Goal: Task Accomplishment & Management: Manage account settings

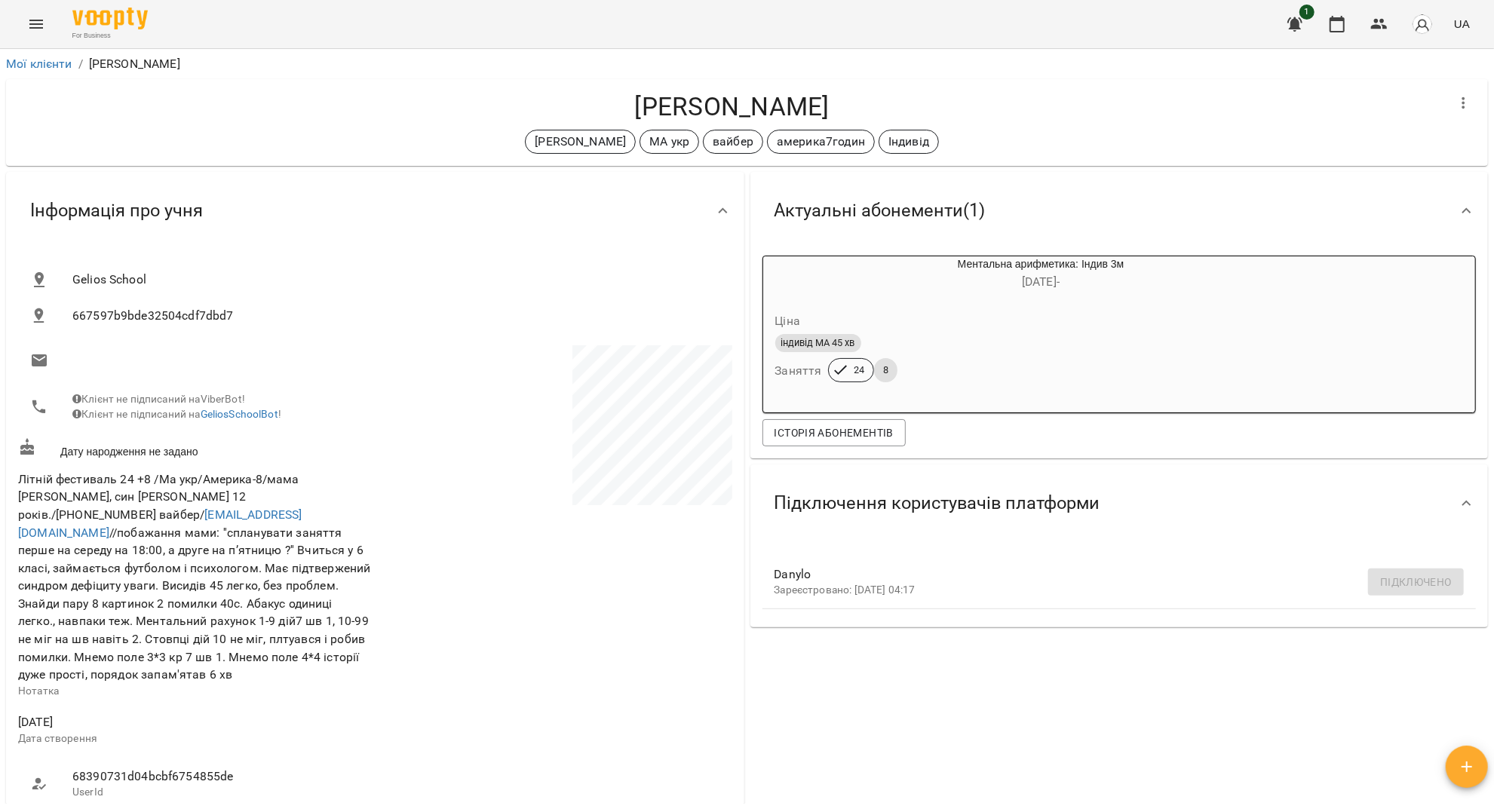
click at [30, 29] on icon "Menu" at bounding box center [36, 24] width 18 height 18
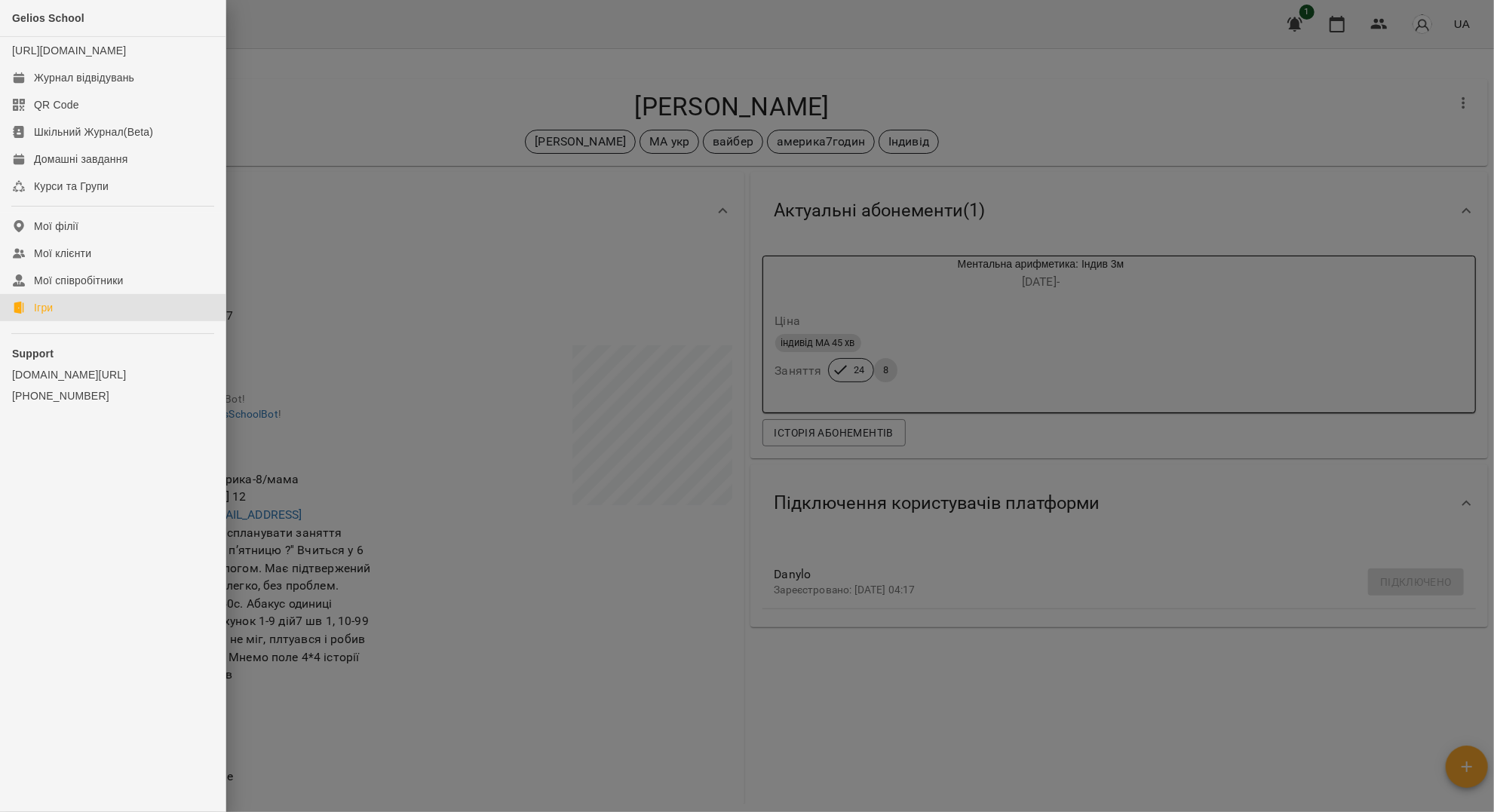
click at [58, 321] on link "Ігри" at bounding box center [113, 307] width 226 height 27
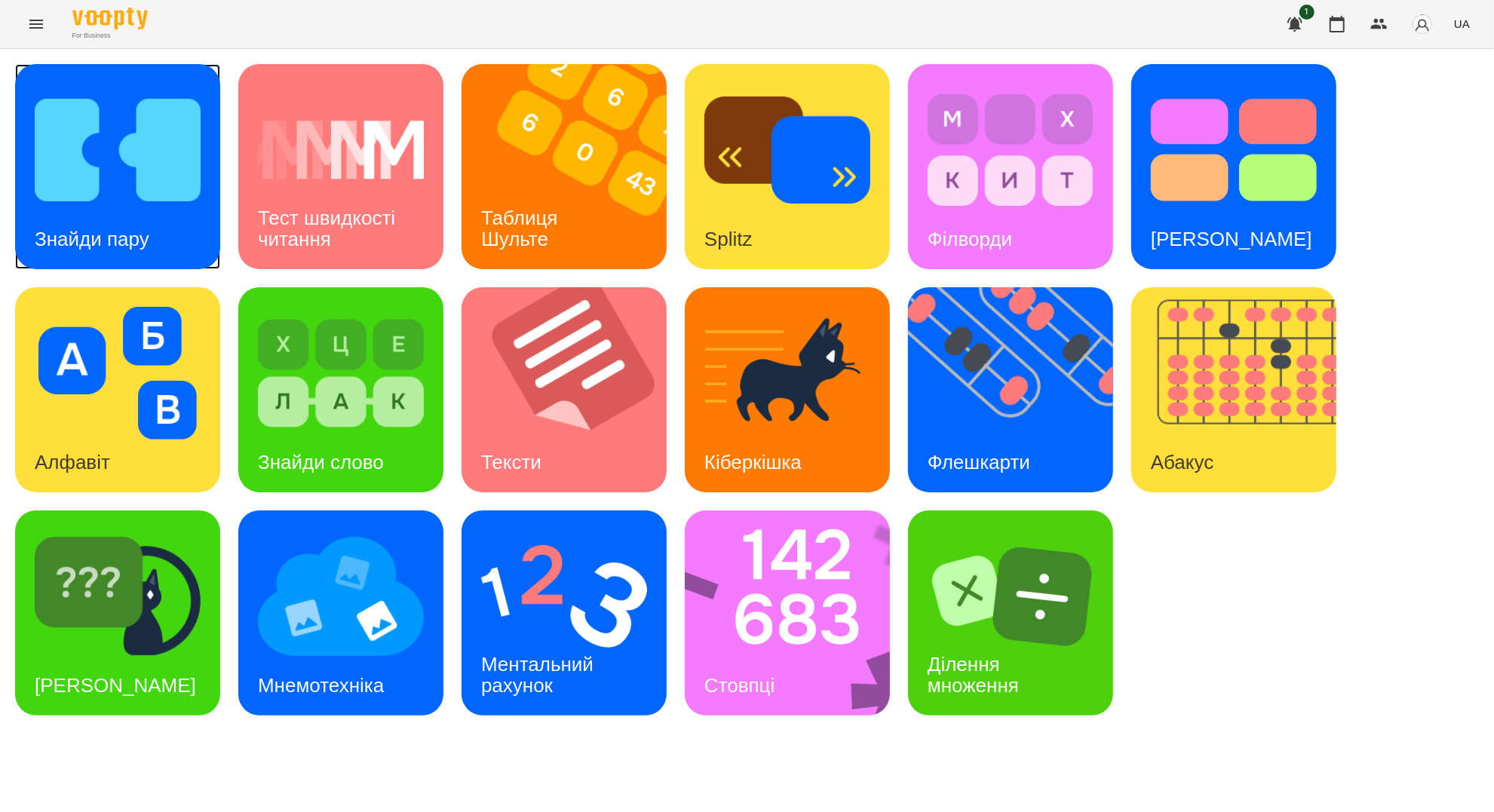
click at [187, 263] on div "Знайди пару" at bounding box center [117, 166] width 205 height 205
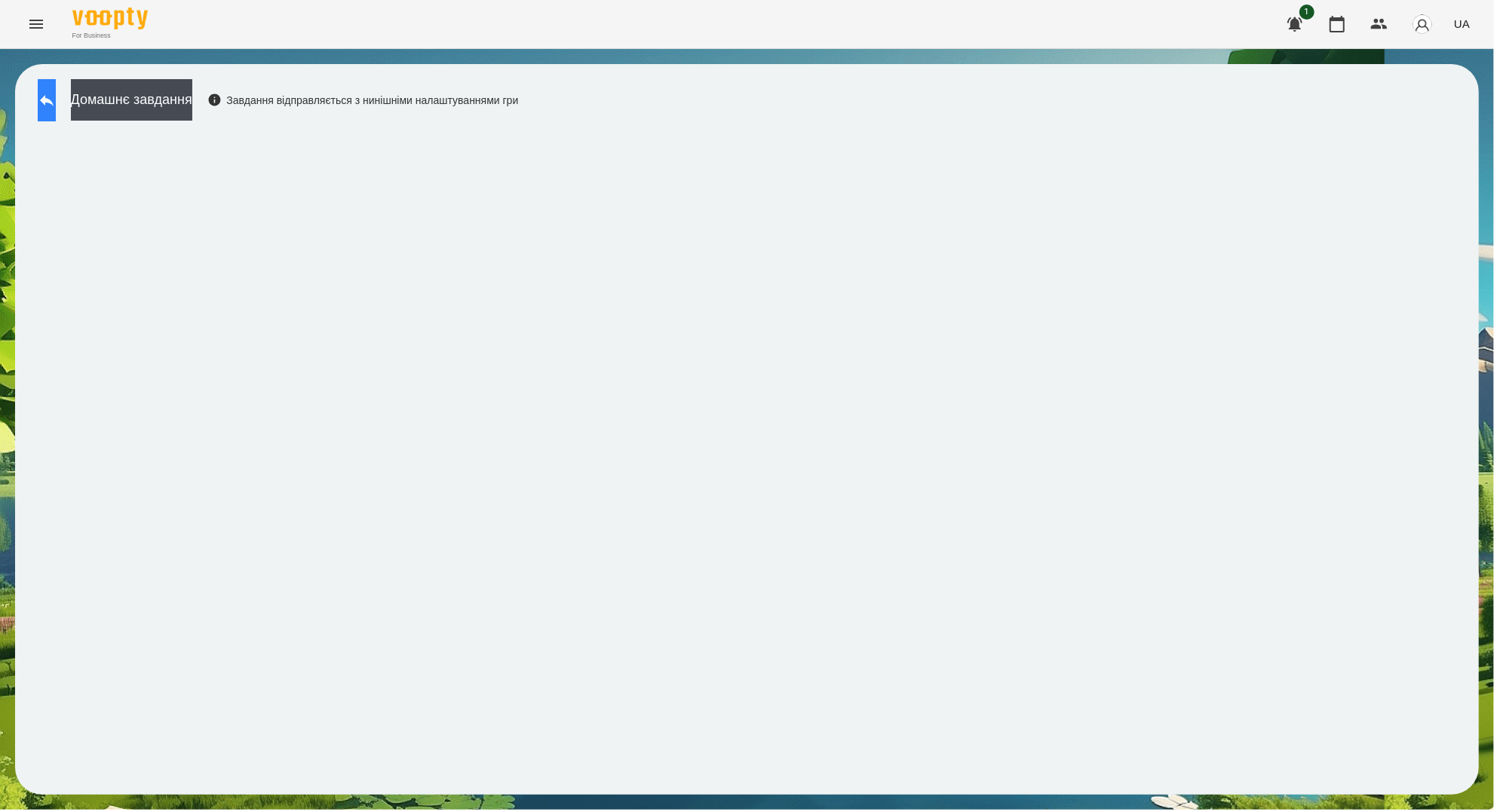
click at [53, 121] on button at bounding box center [46, 100] width 18 height 42
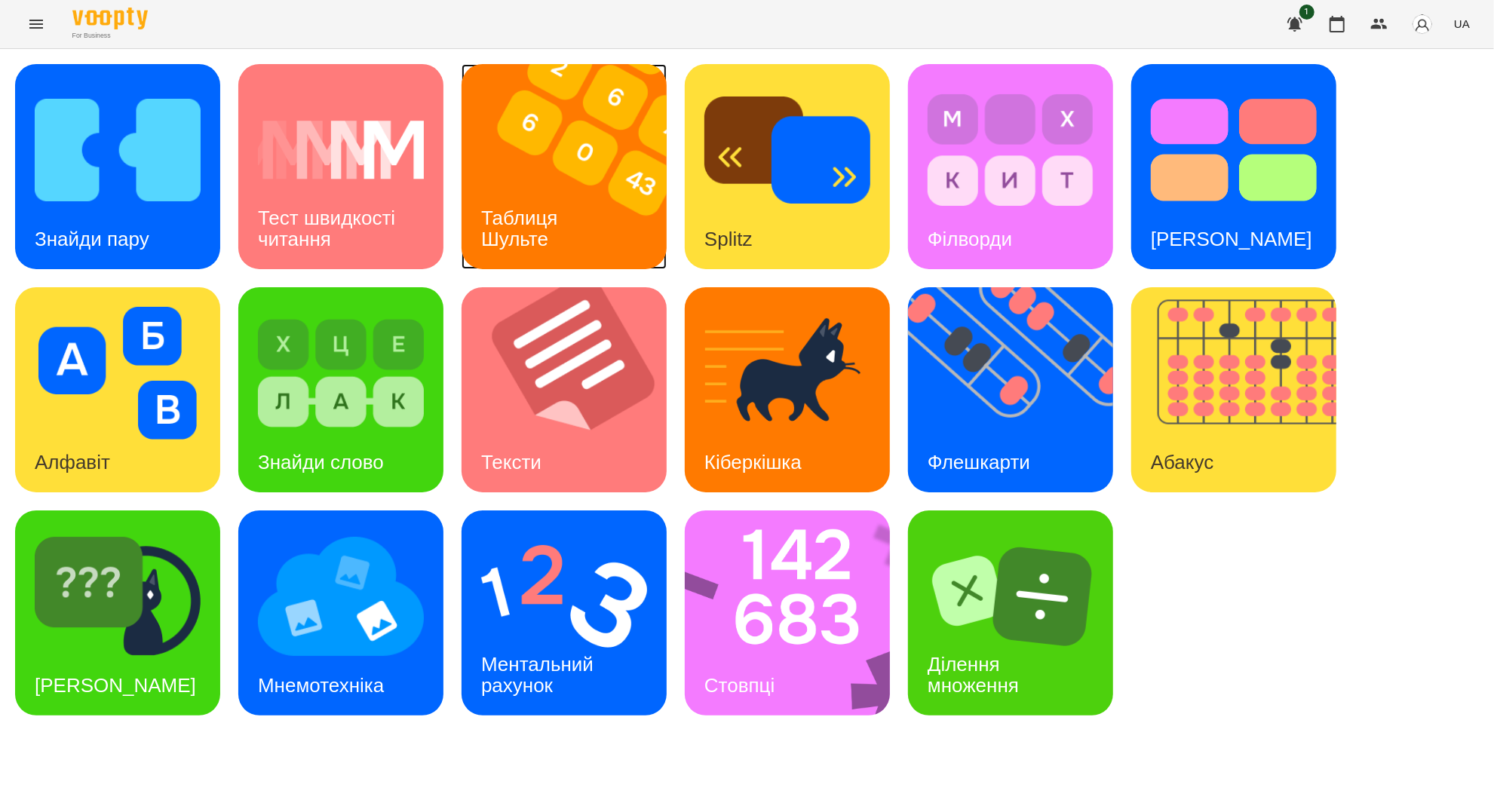
click at [560, 220] on h3 "Таблиця Шульте" at bounding box center [522, 228] width 82 height 43
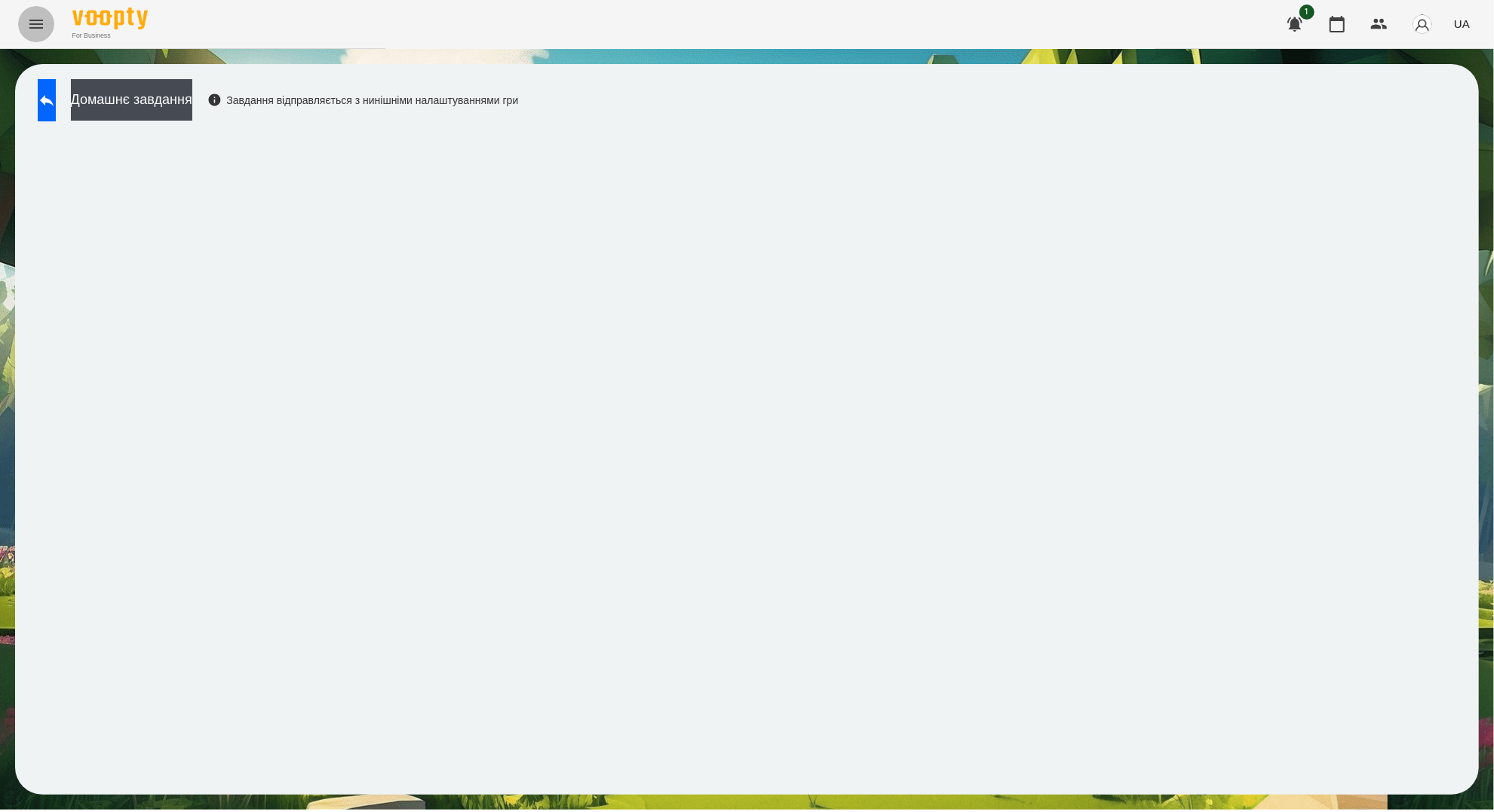
click at [46, 22] on button "Menu" at bounding box center [36, 24] width 36 height 36
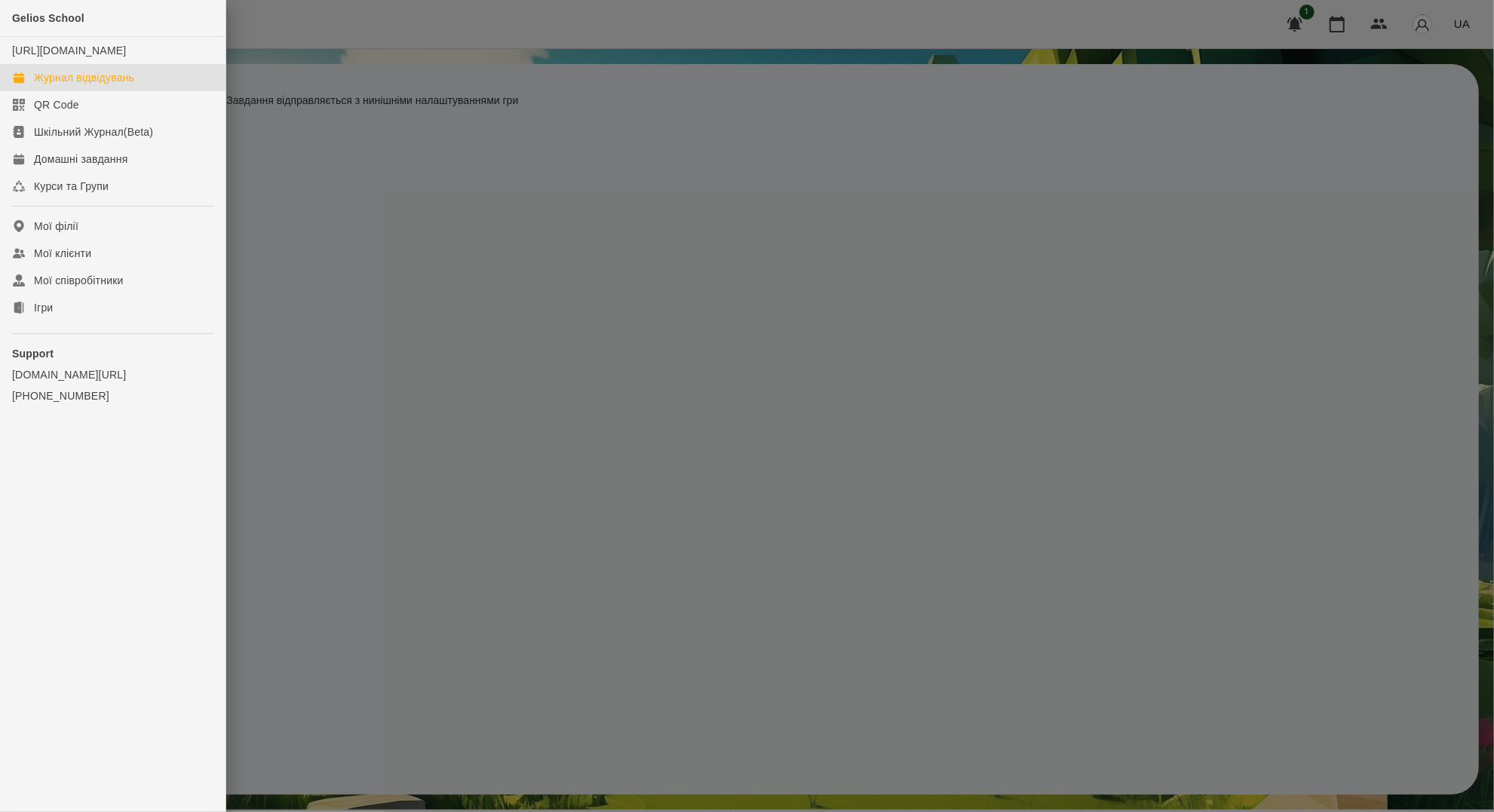
click at [90, 85] on div "Журнал відвідувань" at bounding box center [84, 78] width 100 height 15
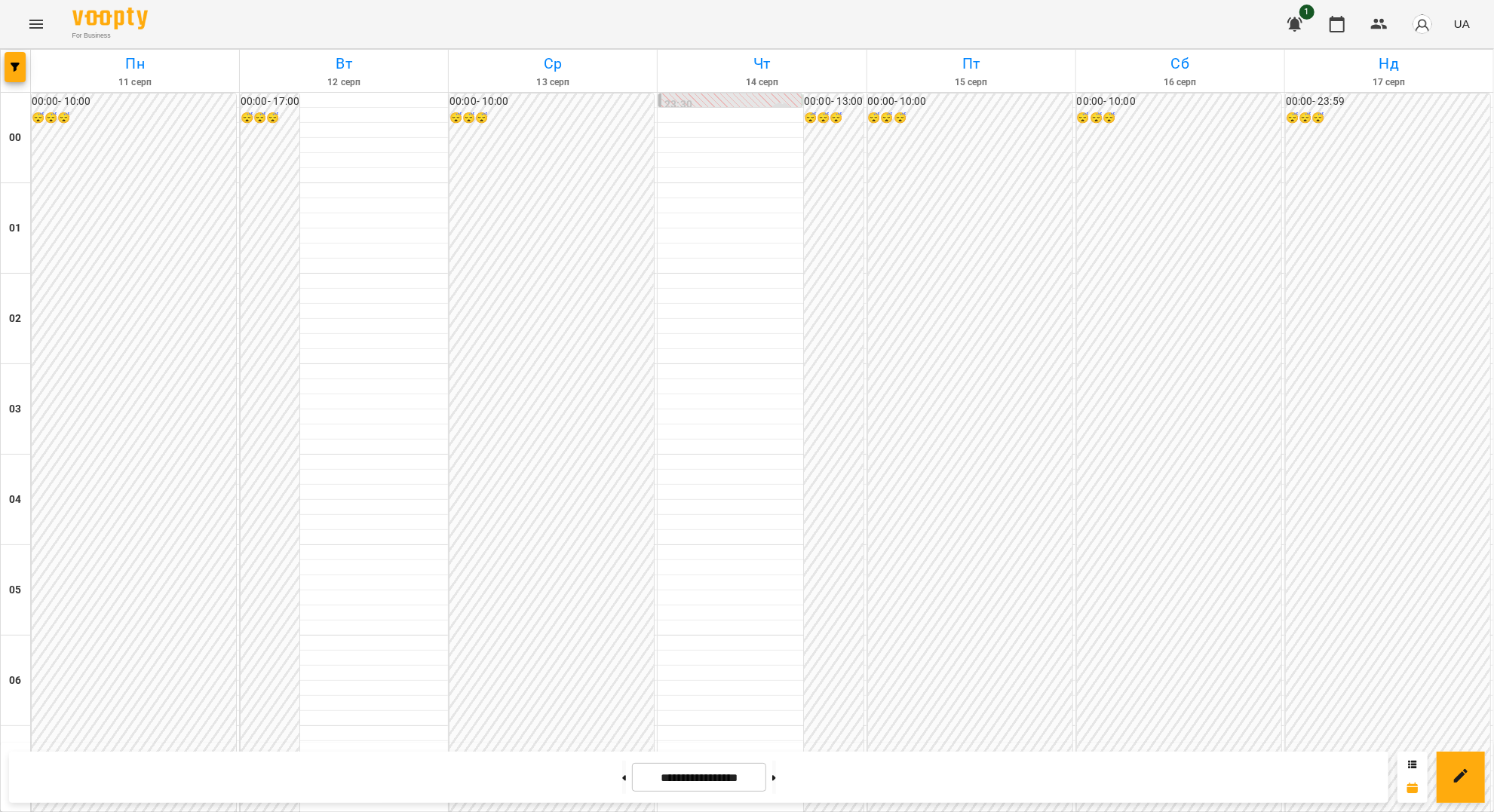
scroll to position [1508, 0]
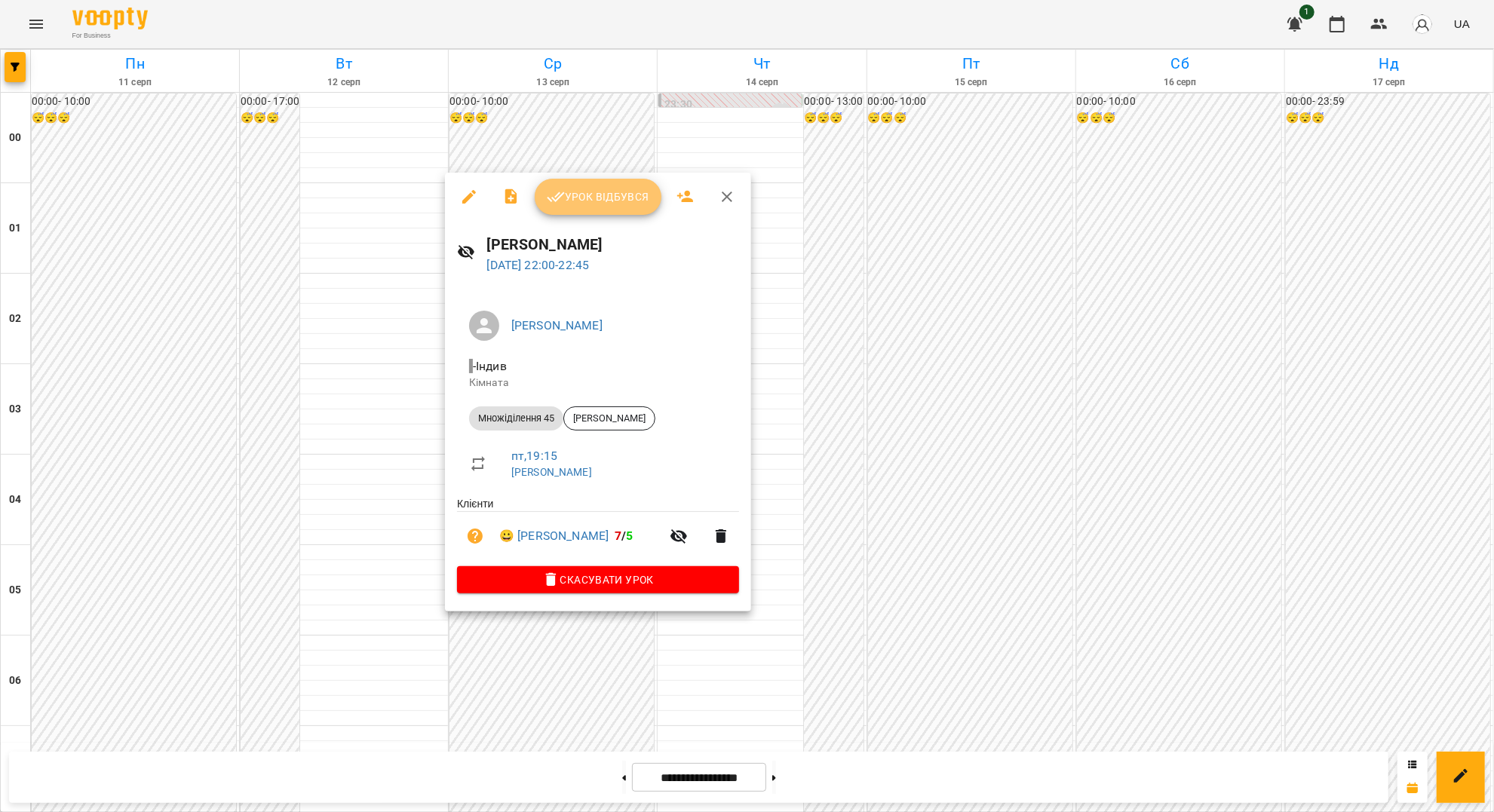
click at [598, 201] on span "Урок відбувся" at bounding box center [598, 196] width 103 height 18
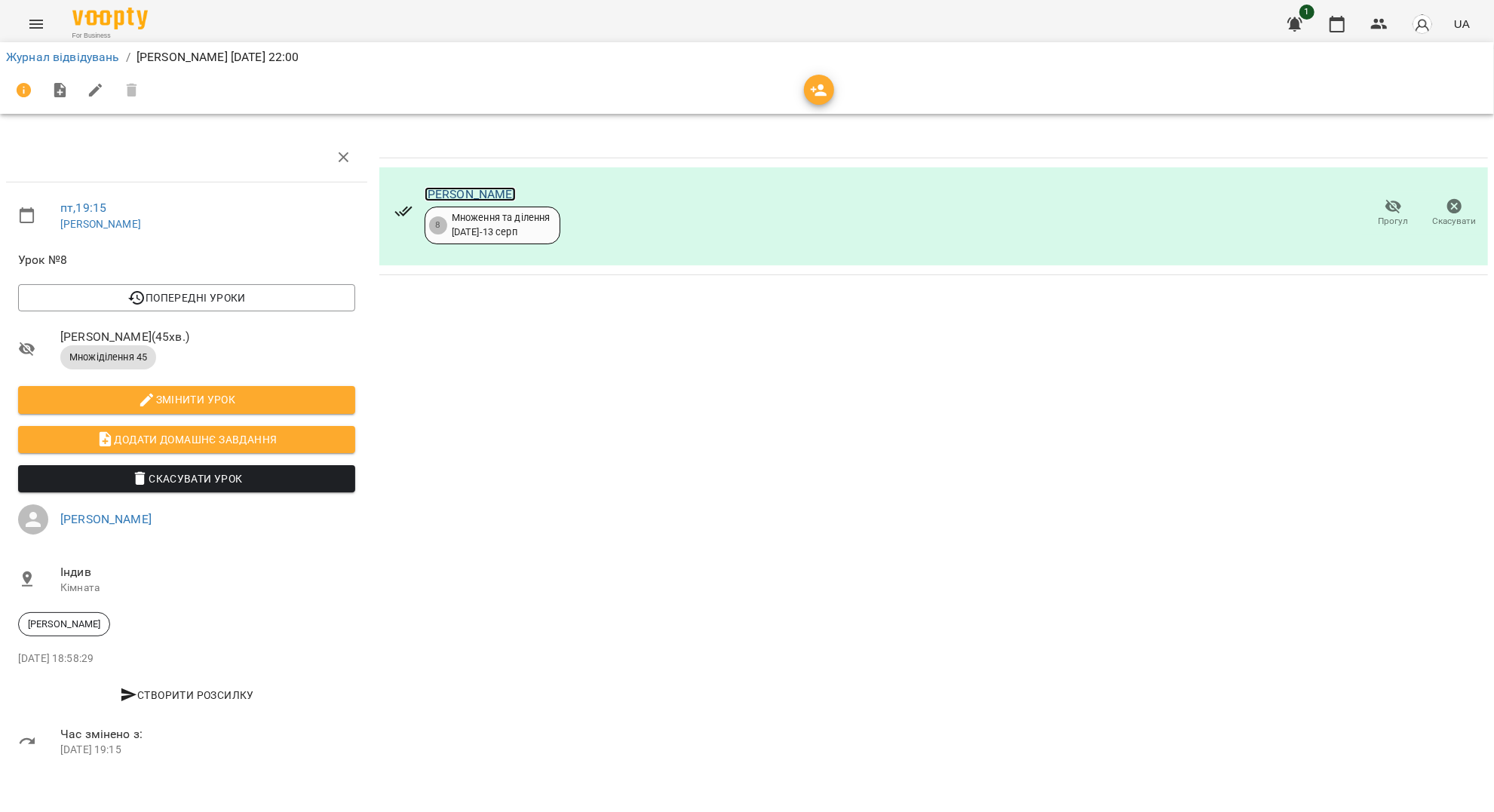
click at [501, 193] on link "[PERSON_NAME]" at bounding box center [470, 194] width 91 height 15
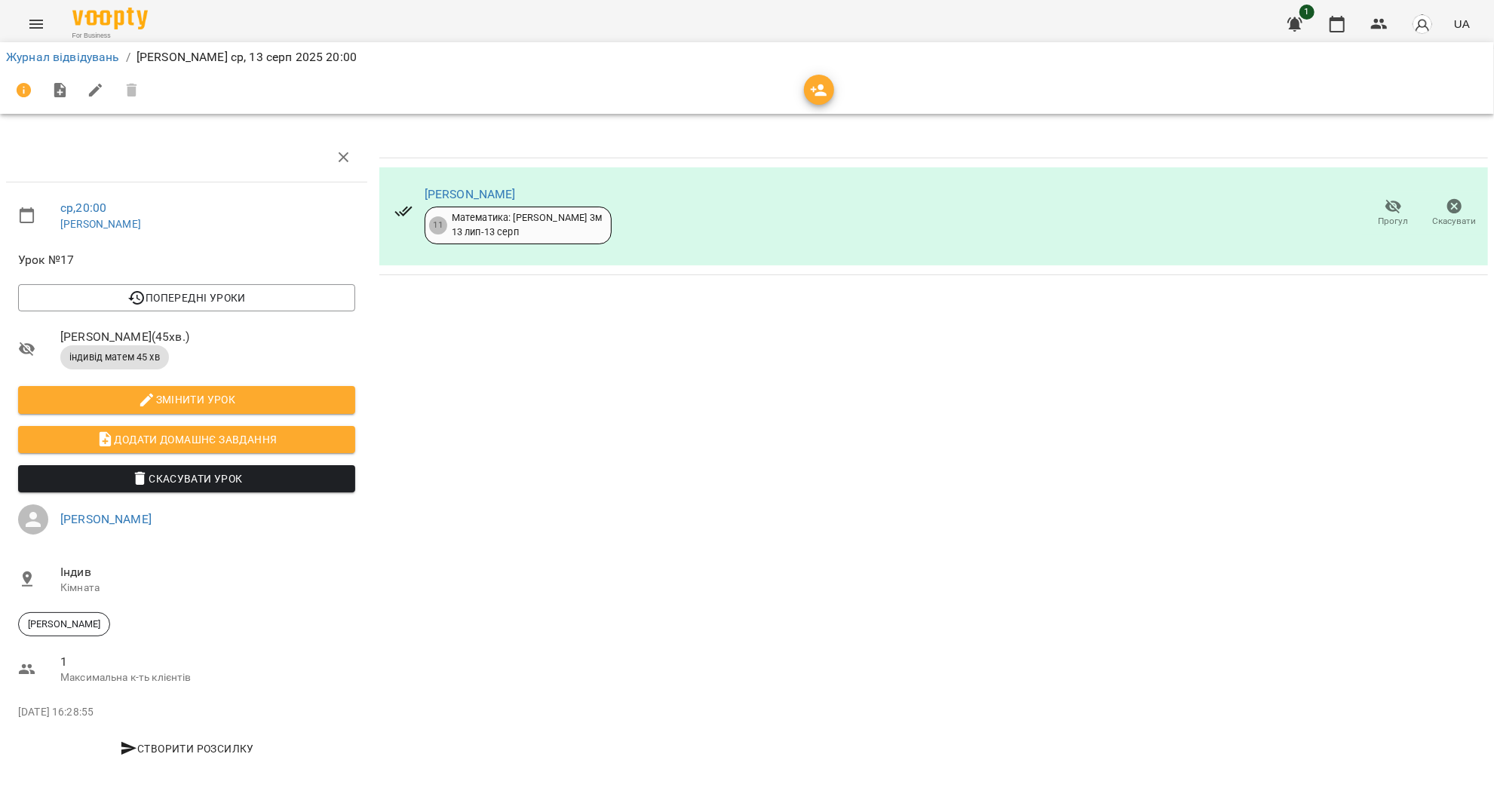
click at [41, 64] on li "Журнал відвідувань" at bounding box center [63, 56] width 114 height 18
drag, startPoint x: 79, startPoint y: 59, endPoint x: 162, endPoint y: 96, distance: 90.9
click at [79, 59] on link "Журнал відвідувань" at bounding box center [63, 56] width 114 height 15
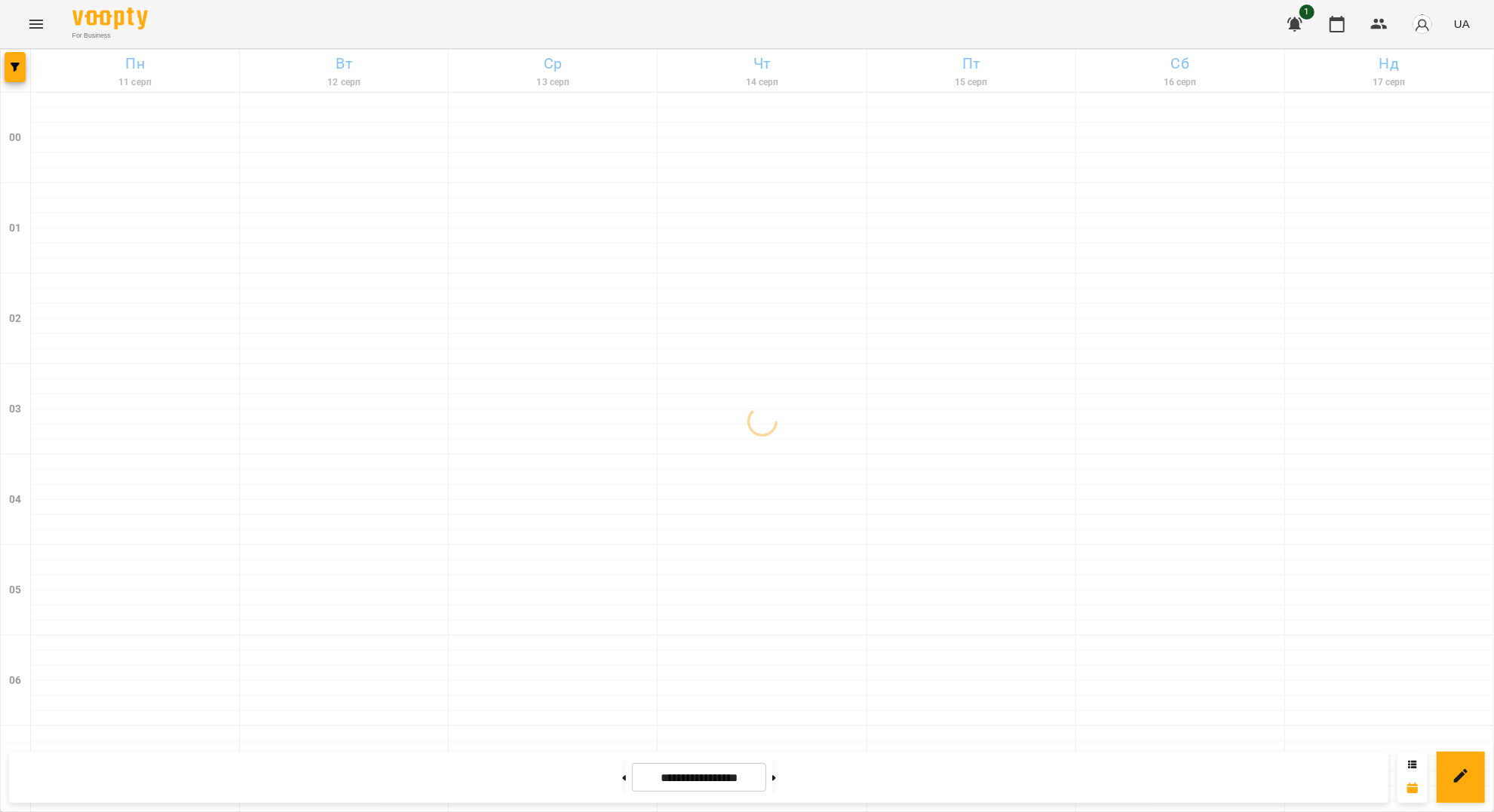
click at [38, 24] on icon "Menu" at bounding box center [36, 24] width 14 height 9
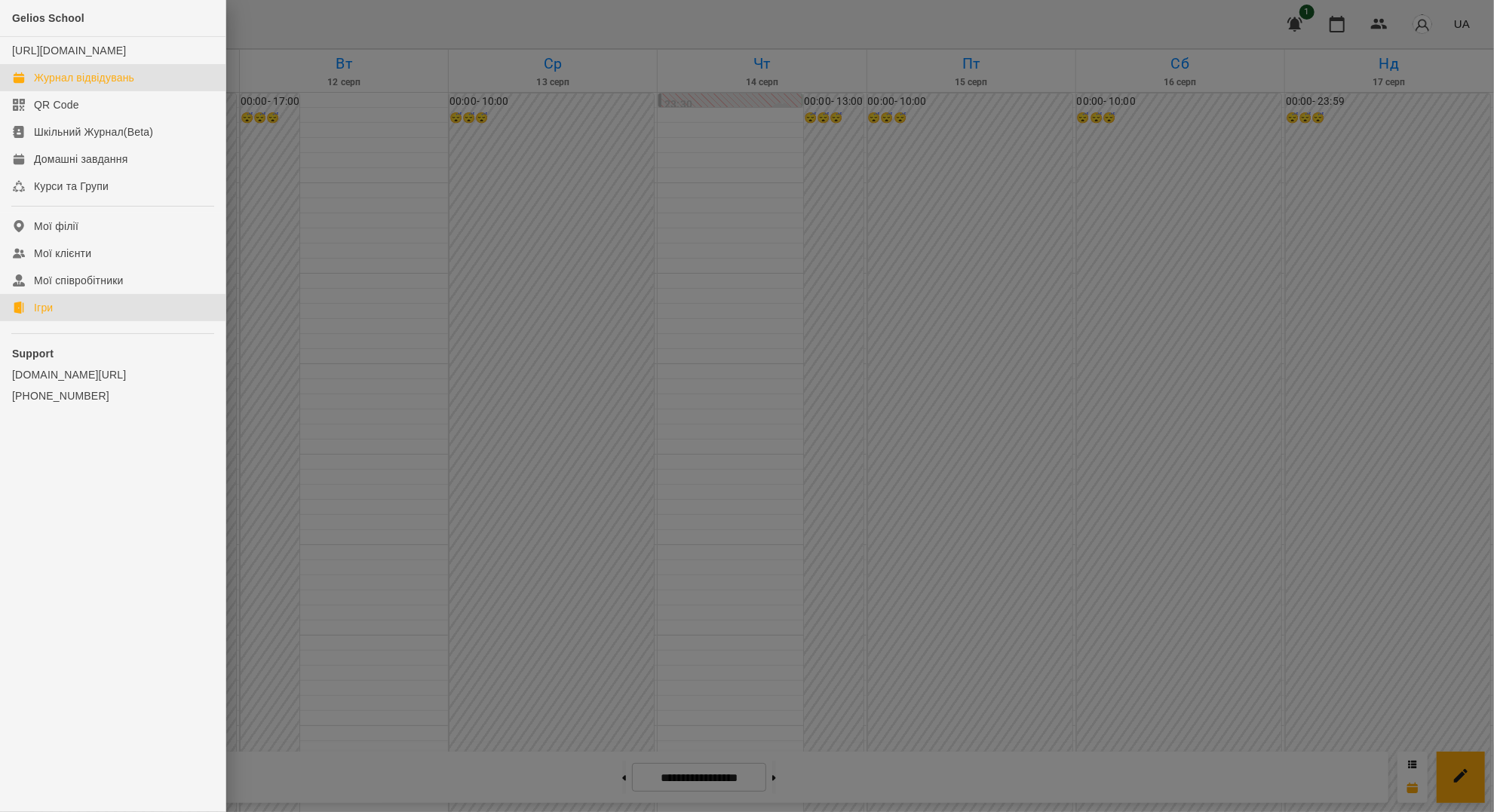
click at [50, 315] on div "Ігри" at bounding box center [43, 307] width 19 height 15
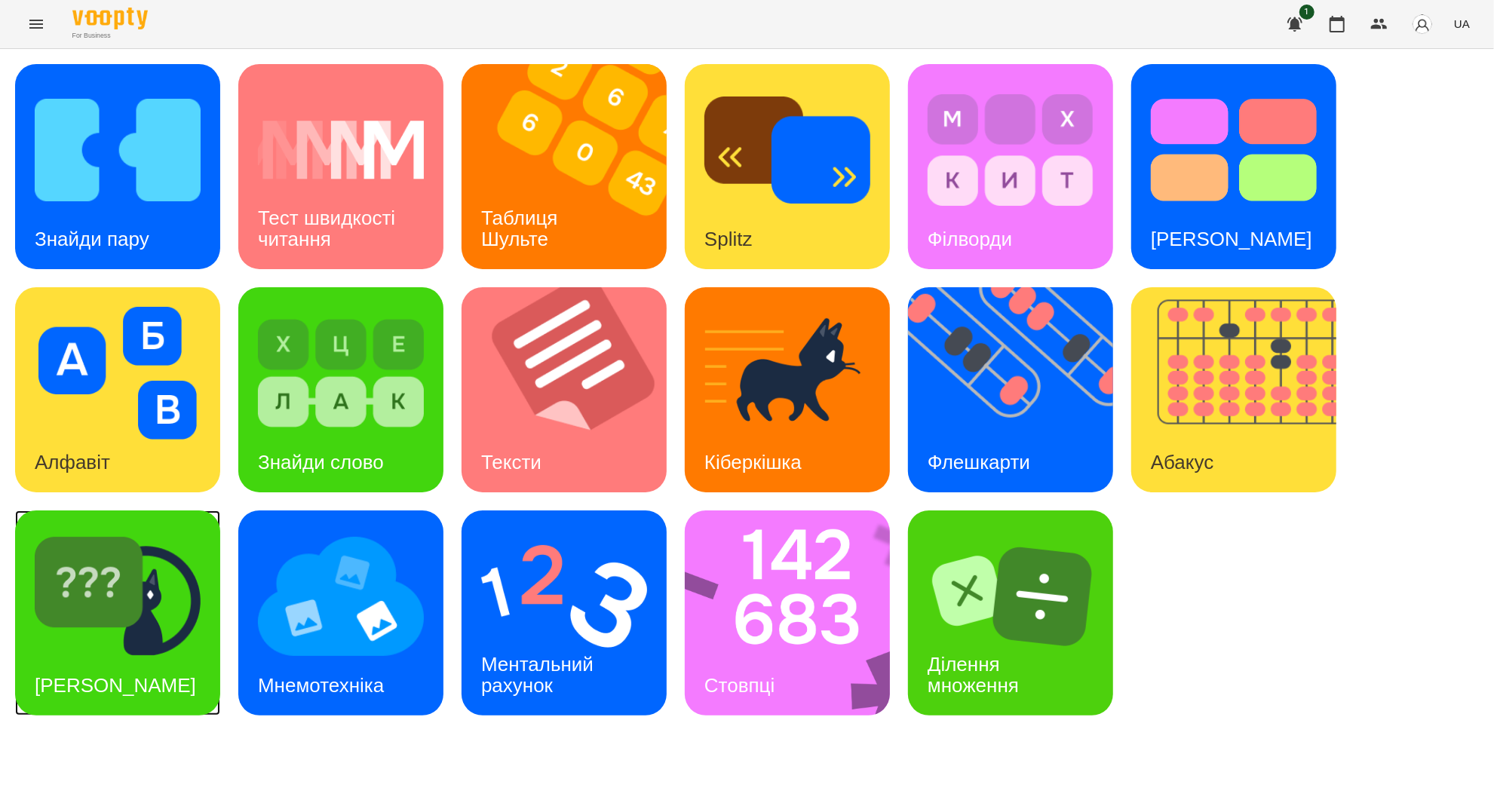
click at [158, 674] on div "[PERSON_NAME]" at bounding box center [117, 613] width 205 height 205
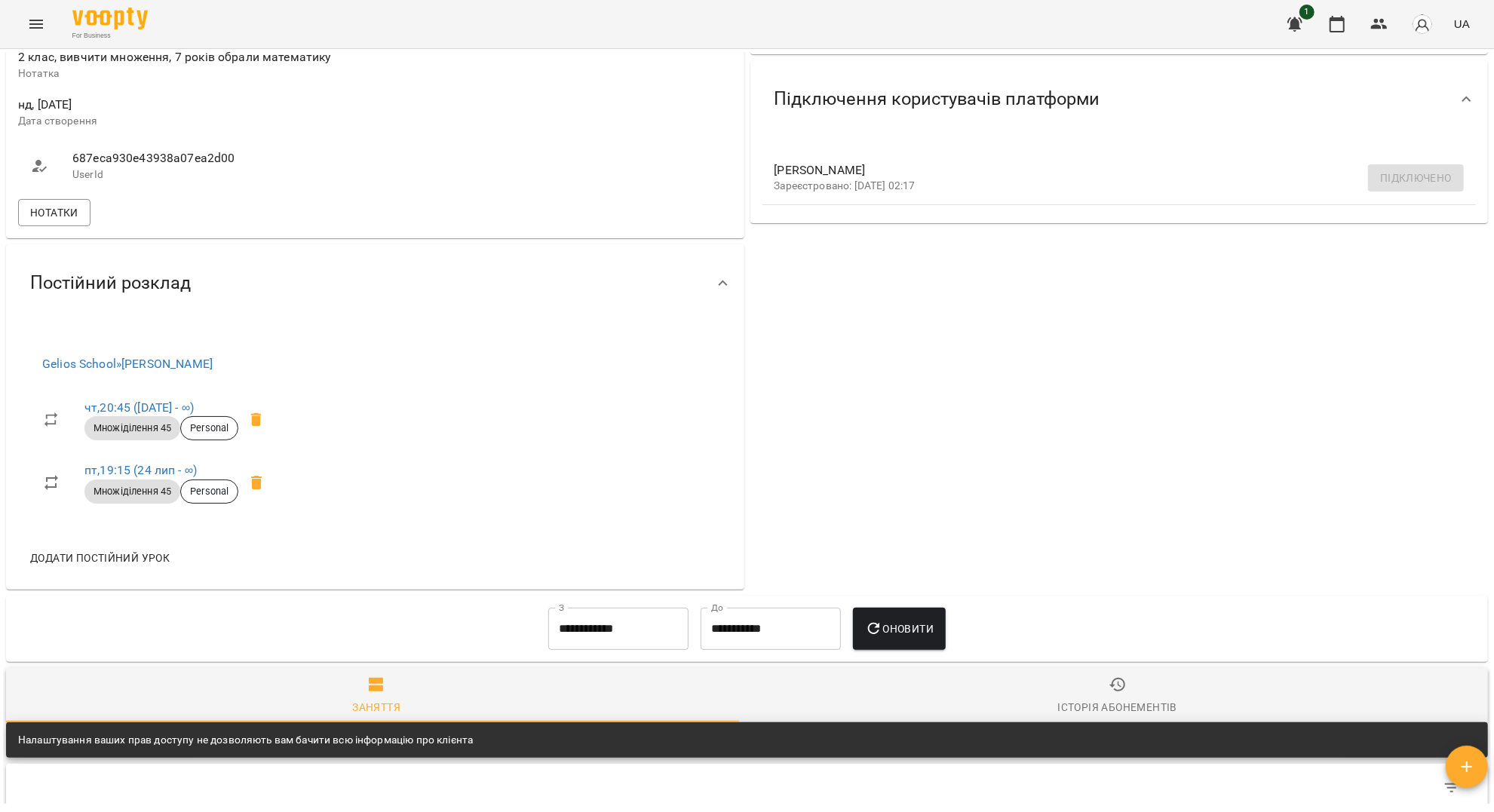
scroll to position [502, 0]
